Goal: Share content: Share content

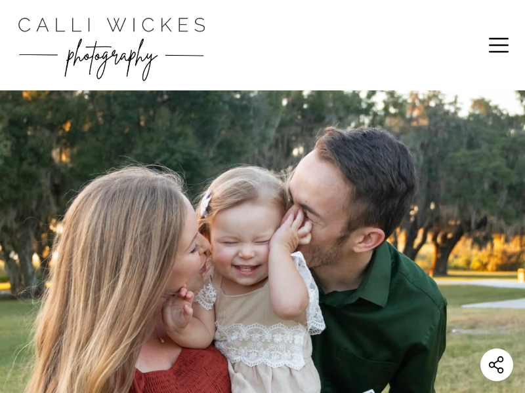
click at [496, 365] on icon "Share this website" at bounding box center [497, 365] width 20 height 20
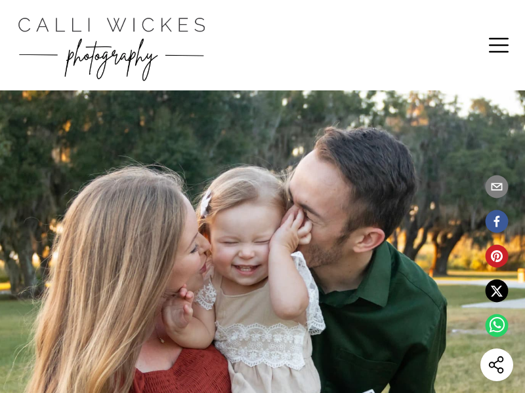
click at [496, 256] on circle "pinterest" at bounding box center [496, 256] width 23 height 23
click at [496, 278] on ul at bounding box center [496, 262] width 33 height 174
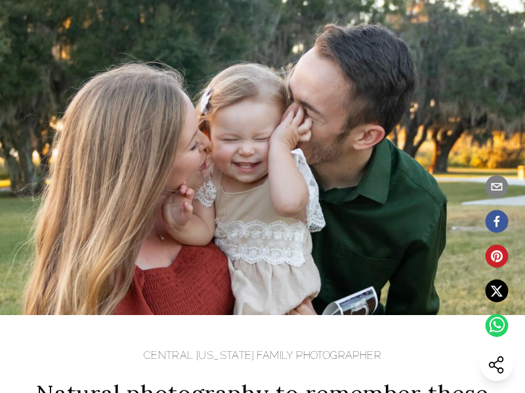
click at [496, 187] on circle "email" at bounding box center [496, 187] width 23 height 23
click at [496, 278] on ul at bounding box center [496, 262] width 33 height 174
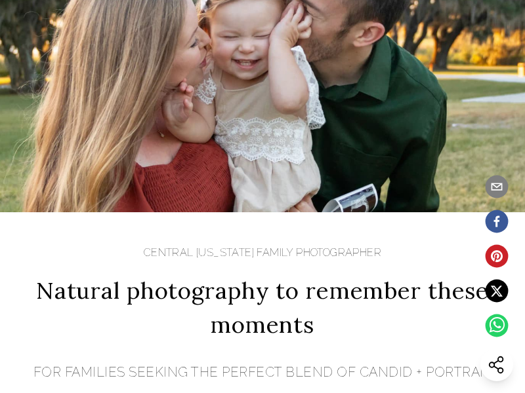
click at [262, 304] on span "Natural photography to remember these moments" at bounding box center [262, 308] width 485 height 69
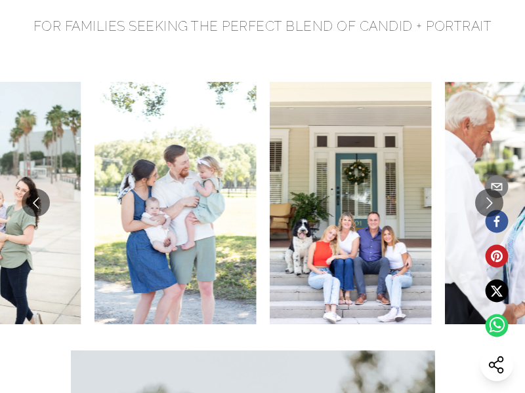
click at [263, 203] on li at bounding box center [350, 203] width 175 height 243
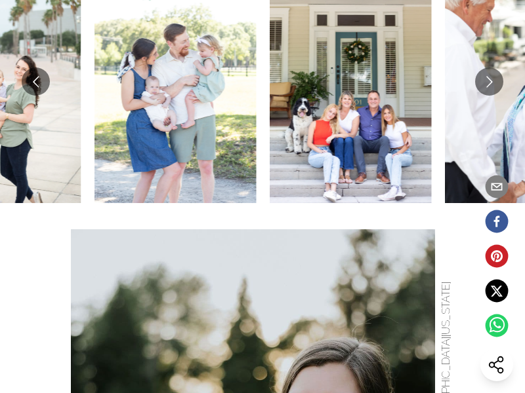
click at [263, 81] on li at bounding box center [350, 82] width 175 height 243
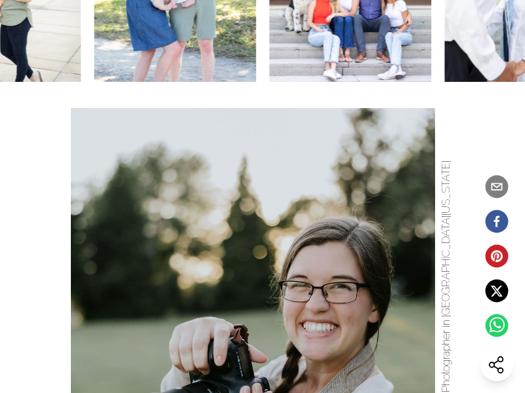
click at [254, 344] on img at bounding box center [253, 381] width 364 height 546
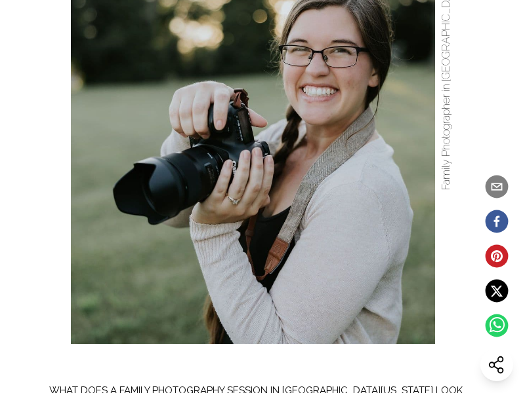
click at [252, 145] on img at bounding box center [253, 145] width 364 height 546
click at [262, 95] on img at bounding box center [253, 145] width 364 height 546
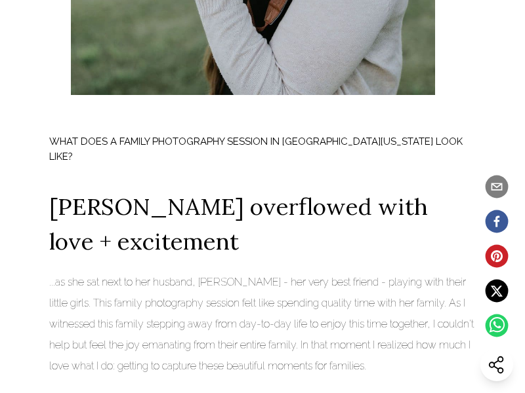
click at [496, 222] on icon "facebook" at bounding box center [497, 221] width 6 height 11
click at [496, 365] on icon "Share this website" at bounding box center [497, 365] width 20 height 20
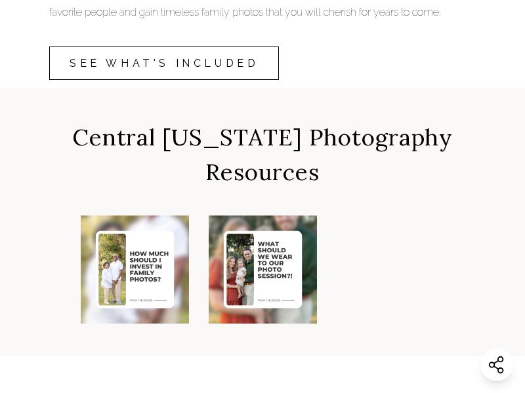
click at [134, 220] on img at bounding box center [135, 270] width 108 height 108
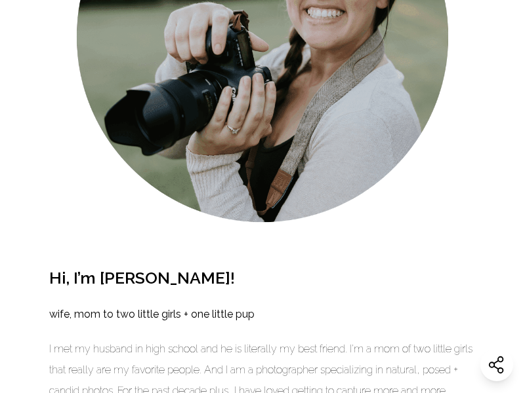
click at [262, 32] on img at bounding box center [262, 37] width 426 height 426
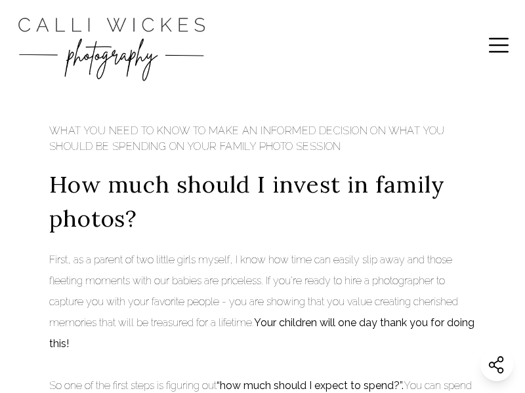
click at [111, 45] on img "Calli Wickes Photography Home Page" at bounding box center [111, 45] width 197 height 77
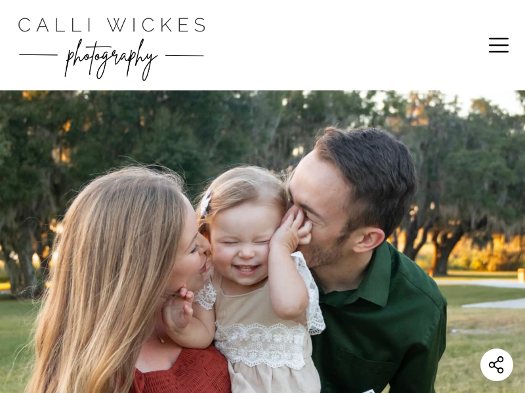
click at [111, 45] on img "Calli Wickes Photography Home Page" at bounding box center [111, 45] width 197 height 77
click at [138, 45] on img "Calli Wickes Photography Home Page" at bounding box center [111, 45] width 197 height 77
